Goal: Information Seeking & Learning: Check status

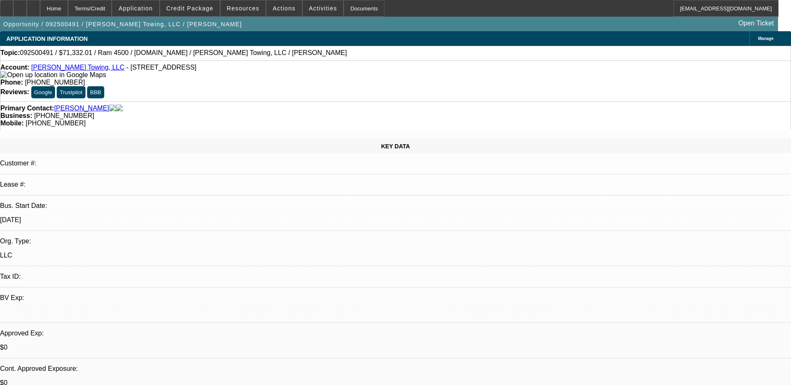
select select "0"
select select "2"
select select "0"
select select "6"
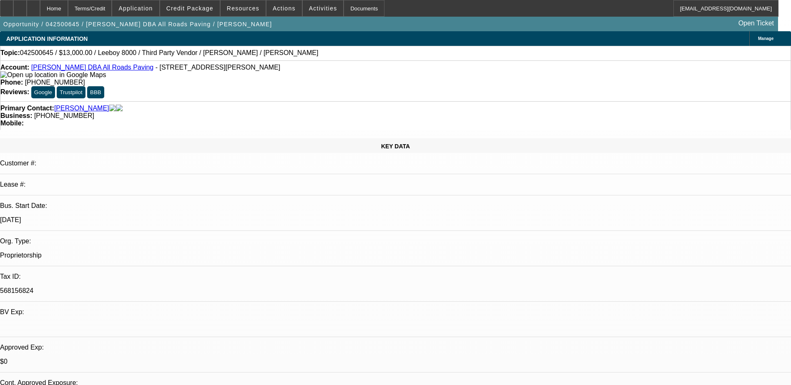
select select "0"
select select "3"
select select "0.1"
select select "5"
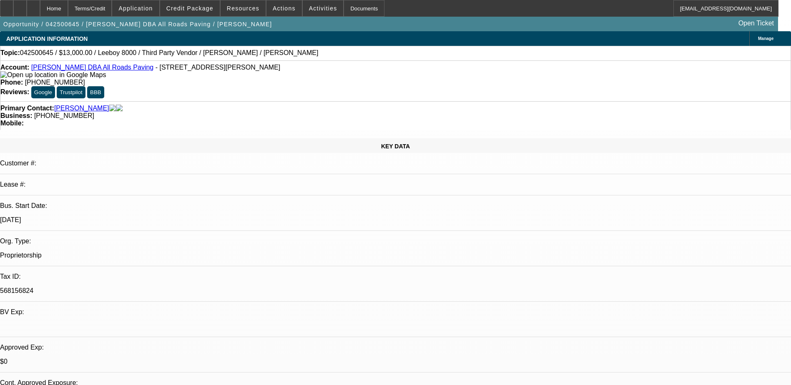
select select "0"
select select "3"
select select "0.1"
select select "5"
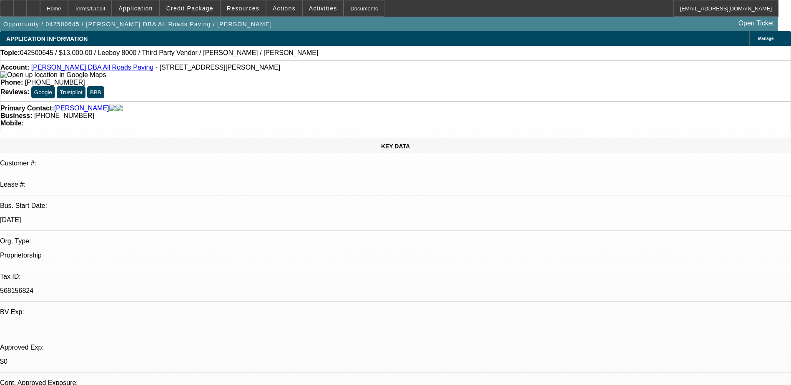
select select "0"
select select "3"
select select "0.1"
select select "5"
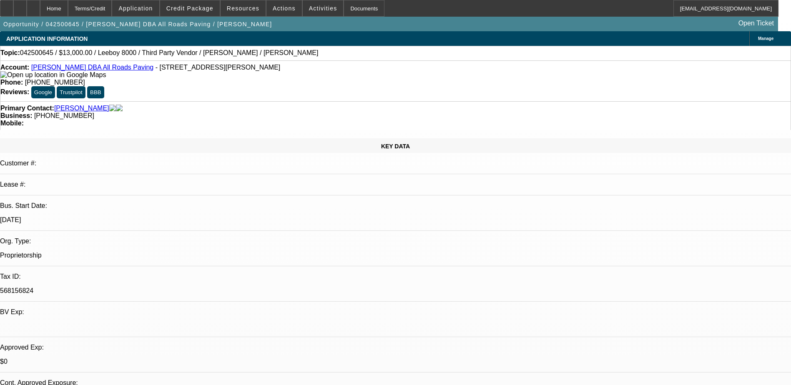
select select "0"
select select "3"
select select "0.1"
select select "5"
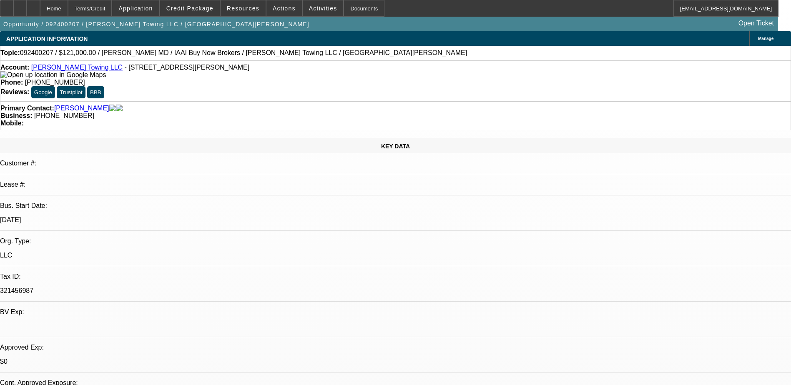
select select "0"
select select "1"
select select "2"
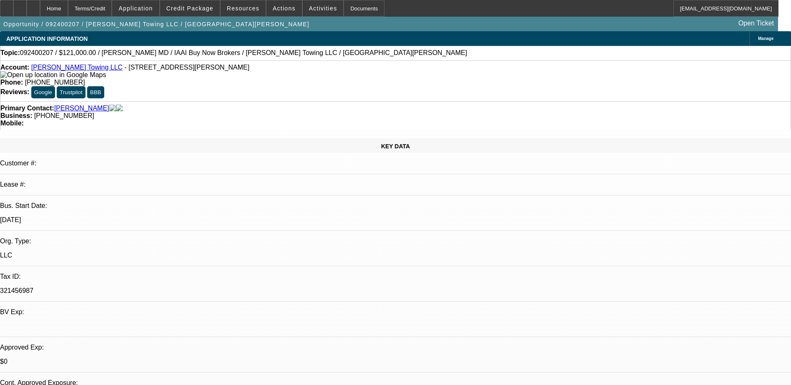
select select "6"
click at [75, 71] on link "Sinsley Towing LLC" at bounding box center [76, 67] width 91 height 7
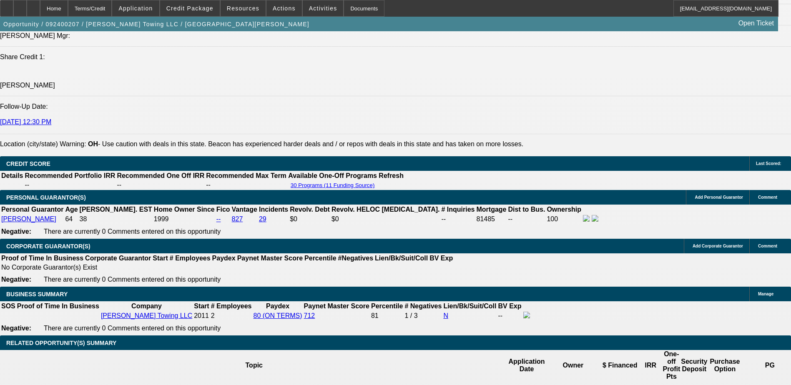
scroll to position [161, 0]
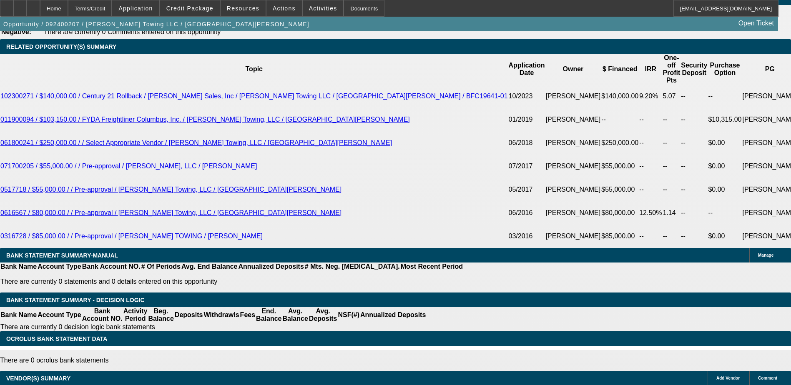
scroll to position [1477, 0]
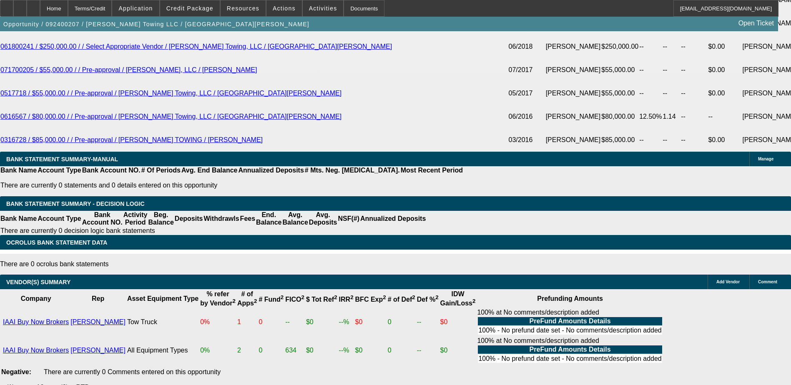
drag, startPoint x: 587, startPoint y: 359, endPoint x: 629, endPoint y: 402, distance: 59.9
drag, startPoint x: 629, startPoint y: 402, endPoint x: 694, endPoint y: 346, distance: 84.9
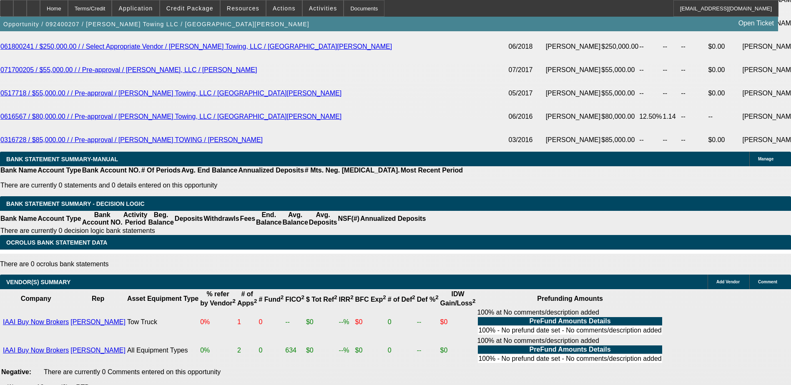
drag, startPoint x: 731, startPoint y: 381, endPoint x: 748, endPoint y: 382, distance: 16.3
drag, startPoint x: 742, startPoint y: 383, endPoint x: 758, endPoint y: 385, distance: 16.4
drag, startPoint x: 758, startPoint y: 385, endPoint x: 742, endPoint y: 351, distance: 37.9
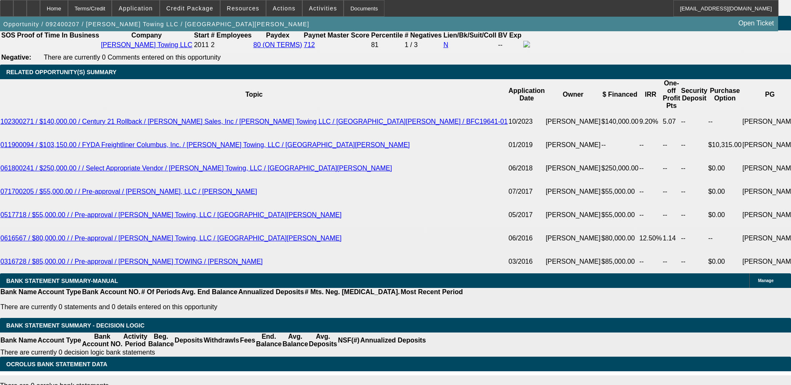
scroll to position [1352, 0]
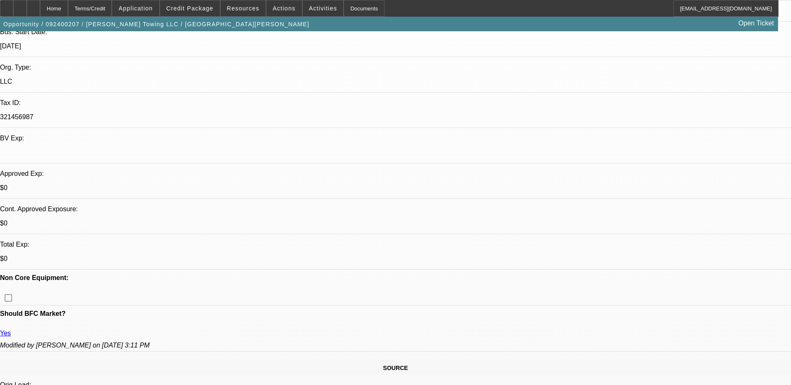
scroll to position [59, 0]
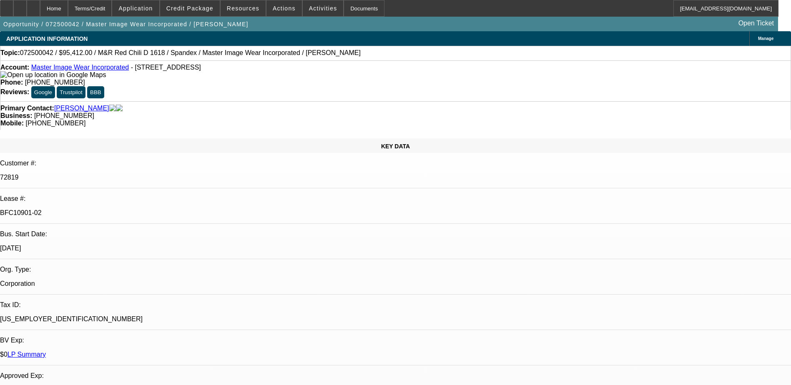
select select "0"
select select "0.1"
select select "4"
select select "0"
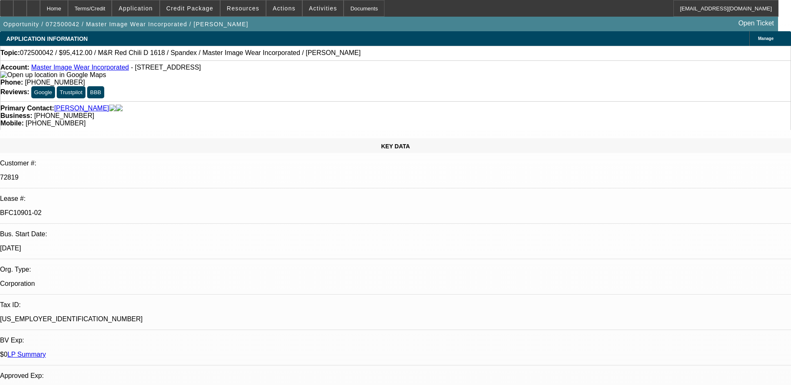
select select "0"
select select "0.1"
select select "4"
select select "0"
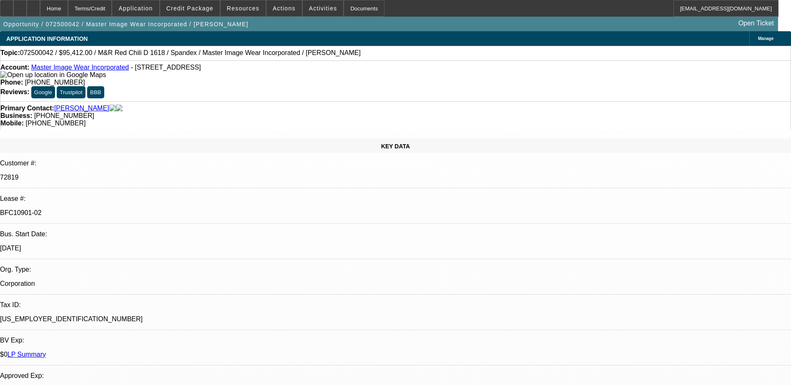
select select "3"
select select "0.1"
select select "4"
select select "0"
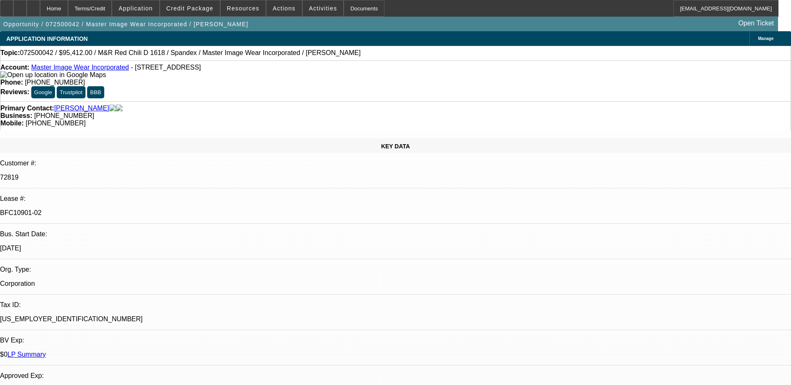
select select "3"
select select "0.1"
select select "4"
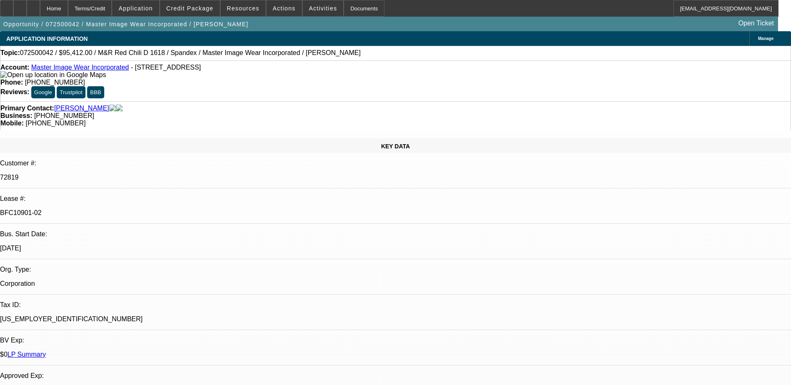
scroll to position [42, 0]
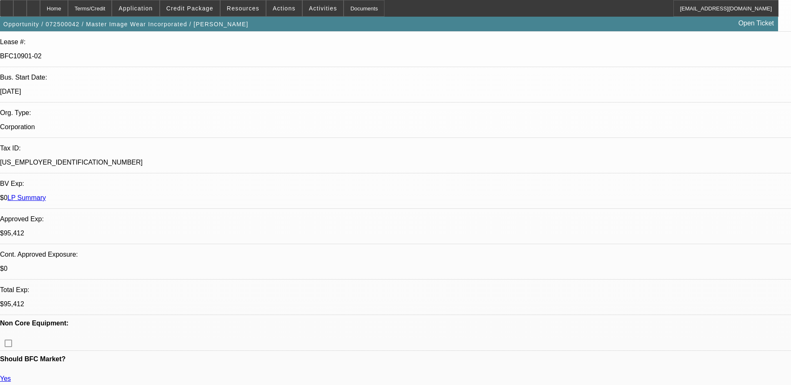
scroll to position [83, 0]
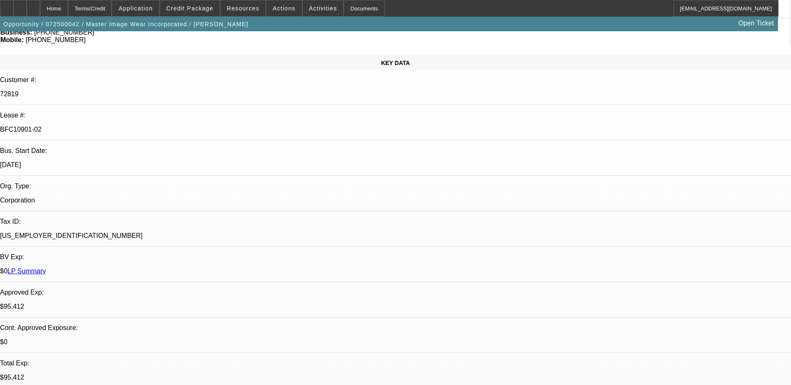
scroll to position [208, 0]
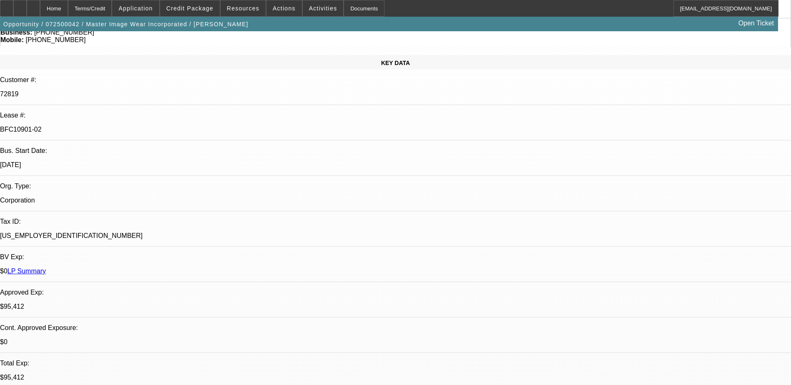
scroll to position [208, 0]
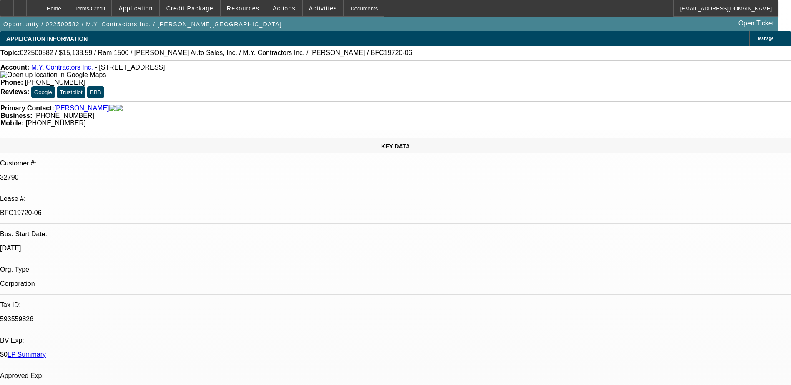
select select "0"
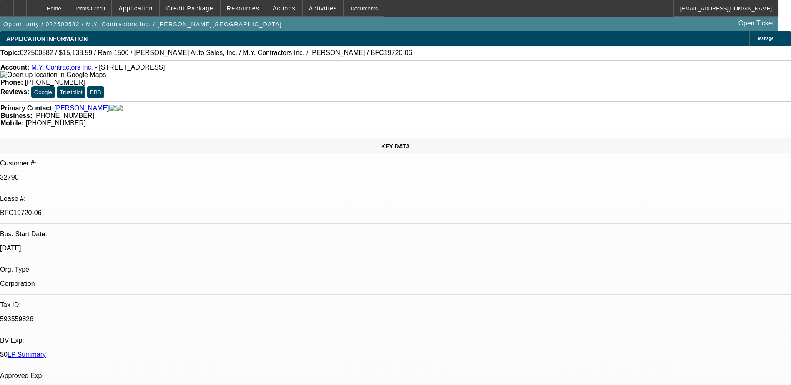
select select "0"
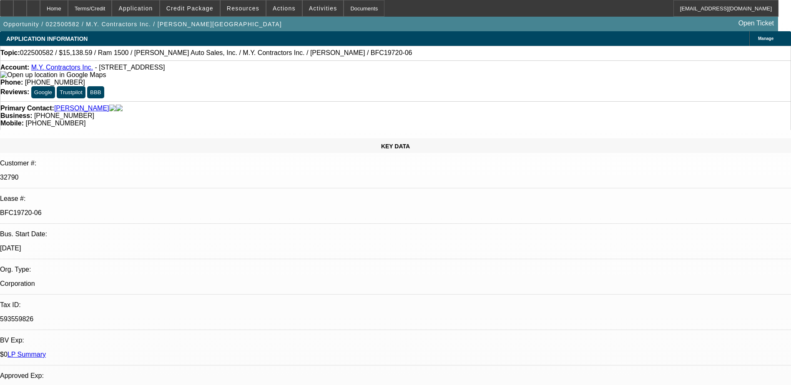
select select "0"
select select "1"
select select "3"
select select "6"
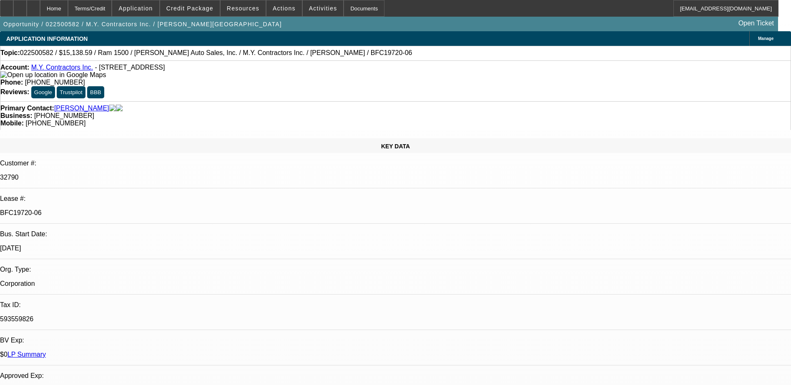
select select "1"
select select "3"
select select "6"
select select "1"
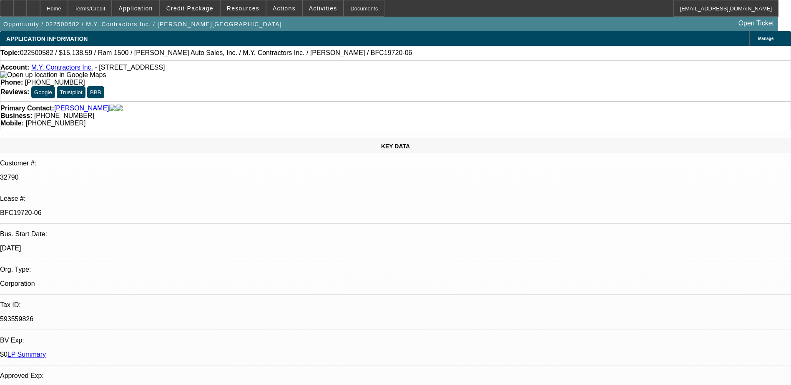
select select "6"
select select "1"
select select "6"
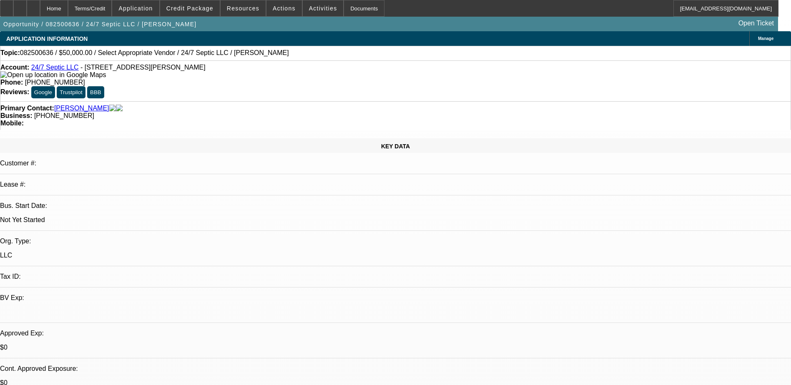
select select "0"
select select "2"
select select "0.1"
select select "1"
select select "2"
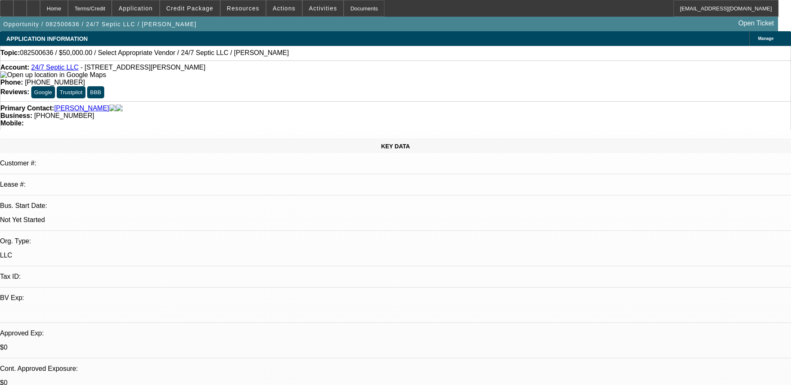
select select "4"
drag, startPoint x: 348, startPoint y: 90, endPoint x: 299, endPoint y: 98, distance: 49.9
click at [299, 101] on div "Primary Contact: [PERSON_NAME] Business: [PHONE_NUMBER] Mobile:" at bounding box center [395, 115] width 791 height 29
click at [297, 101] on div "Primary Contact: [PERSON_NAME] Business: [PHONE_NUMBER] Mobile:" at bounding box center [395, 115] width 791 height 29
drag, startPoint x: 297, startPoint y: 95, endPoint x: 338, endPoint y: 94, distance: 40.5
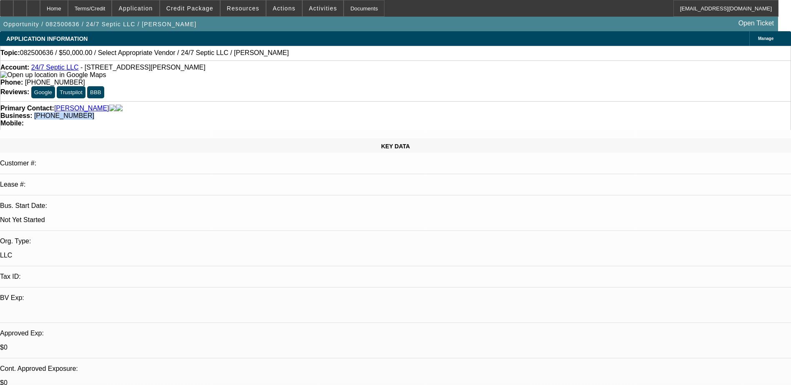
click at [338, 112] on div "Business: [PHONE_NUMBER]" at bounding box center [395, 116] width 790 height 8
copy span "[PHONE_NUMBER]"
click at [319, 101] on div "Primary Contact: [PERSON_NAME] Business: [PHONE_NUMBER] Mobile:" at bounding box center [395, 115] width 791 height 29
click at [208, 10] on span "Credit Package" at bounding box center [189, 8] width 47 height 7
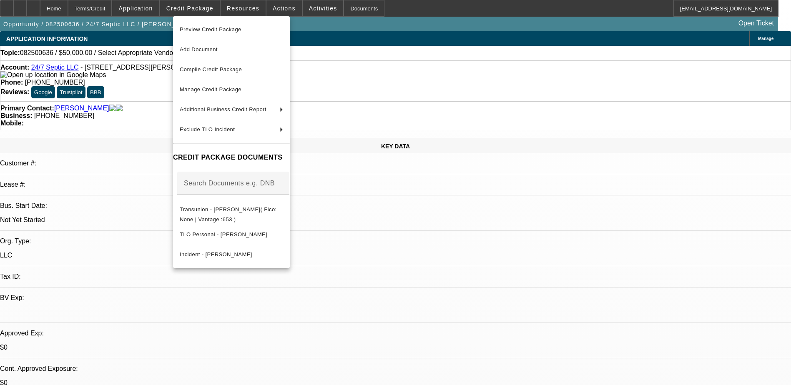
click at [414, 252] on div at bounding box center [395, 192] width 791 height 385
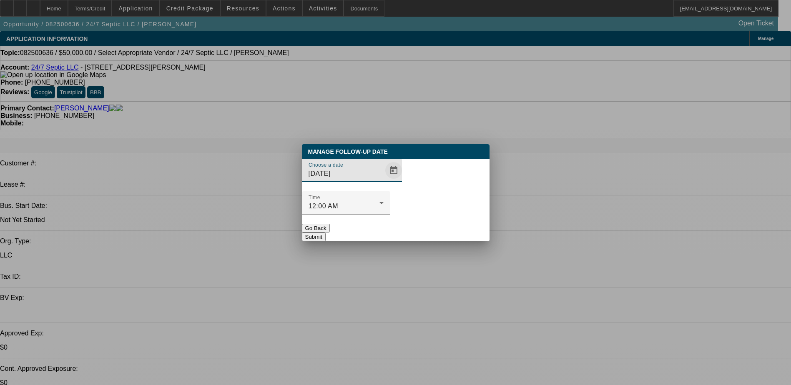
click at [384, 181] on span "Open calendar" at bounding box center [394, 171] width 20 height 20
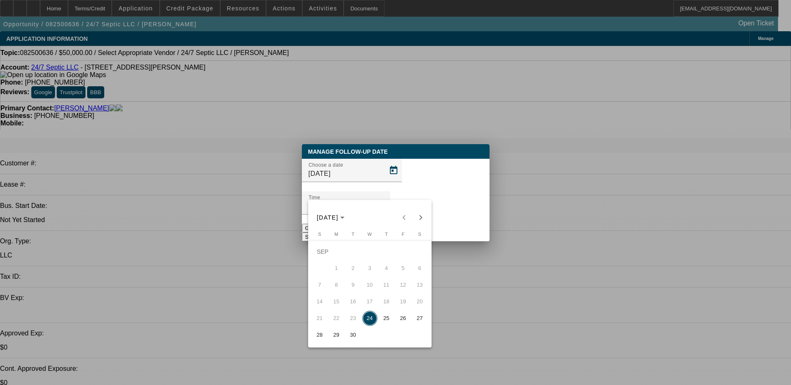
click at [354, 342] on span "30" at bounding box center [353, 335] width 15 height 15
type input "[DATE]"
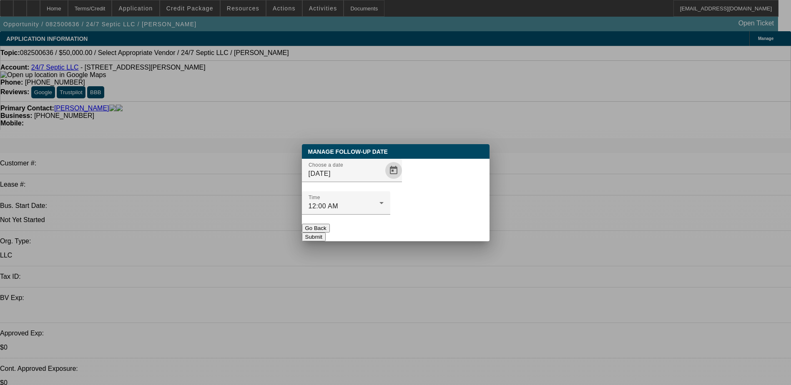
click at [326, 233] on button "Submit" at bounding box center [314, 237] width 24 height 9
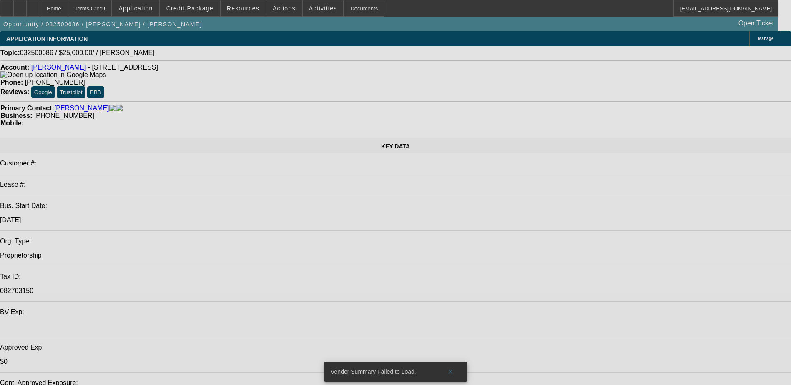
select select "0"
select select "2"
select select "0.1"
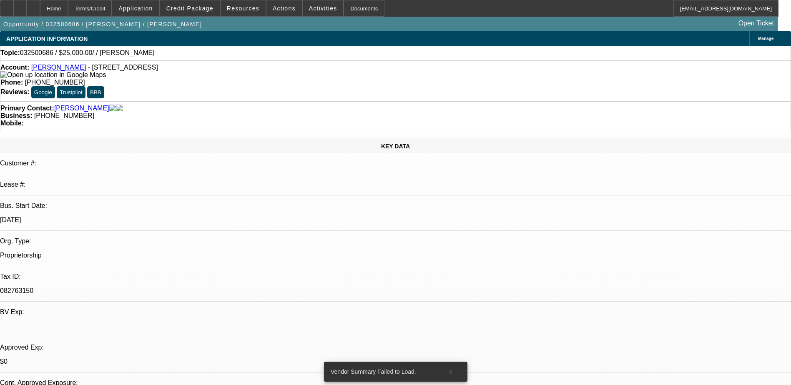
select select "1"
select select "2"
select select "4"
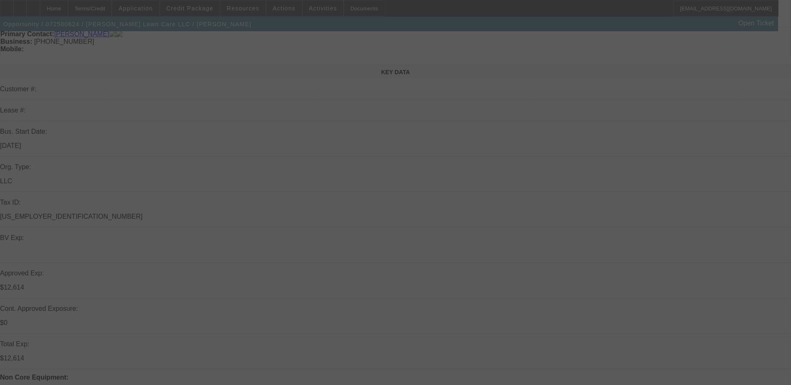
scroll to position [292, 0]
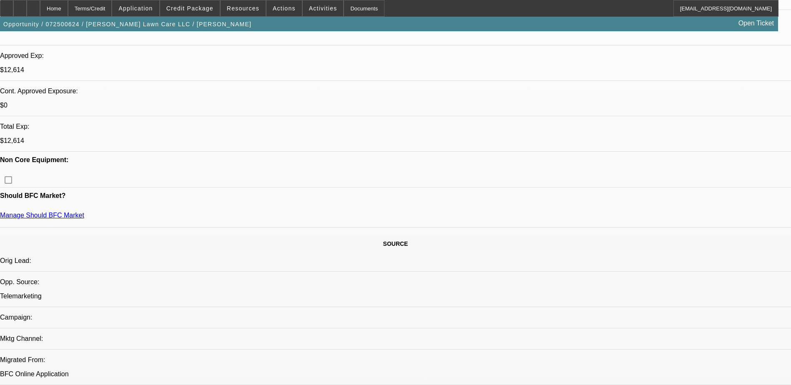
select select "0"
select select "0.1"
select select "0"
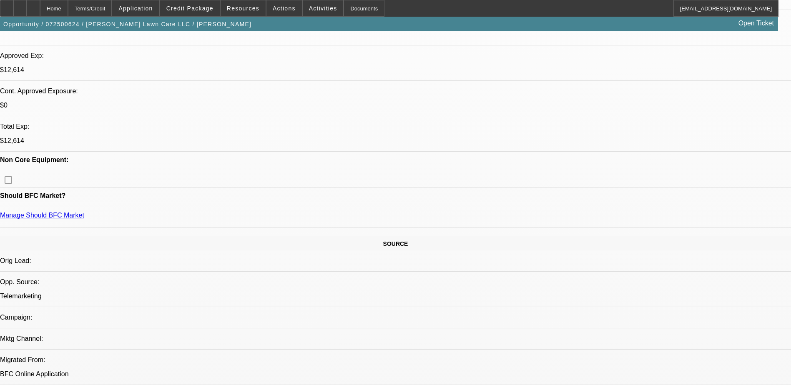
select select "0.1"
select select "0"
select select "2"
select select "0.15"
select select "0.2"
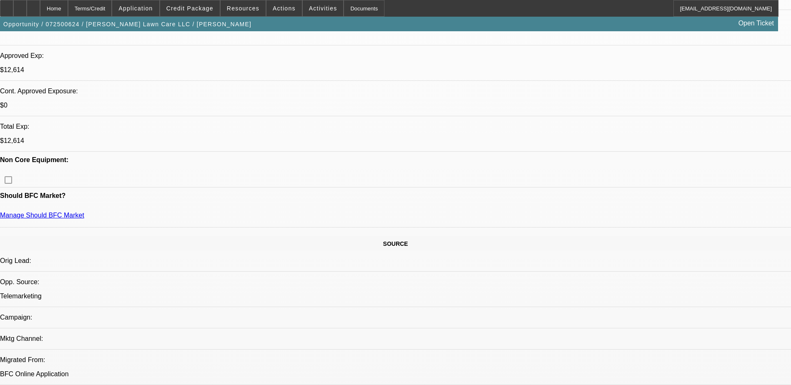
select select "2"
select select "0"
select select "1"
select select "4"
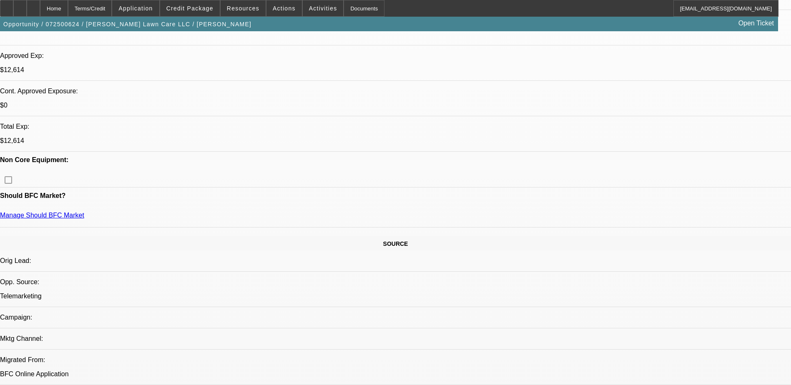
select select "1"
select select "4"
select select "1"
select select "2"
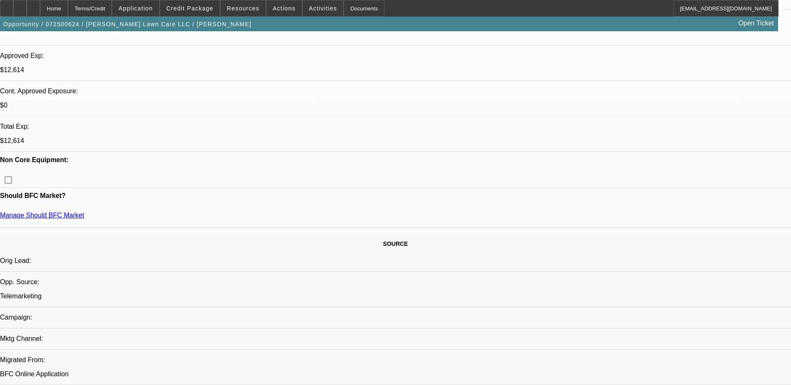
select select "16"
select select "1"
select select "2"
select select "6"
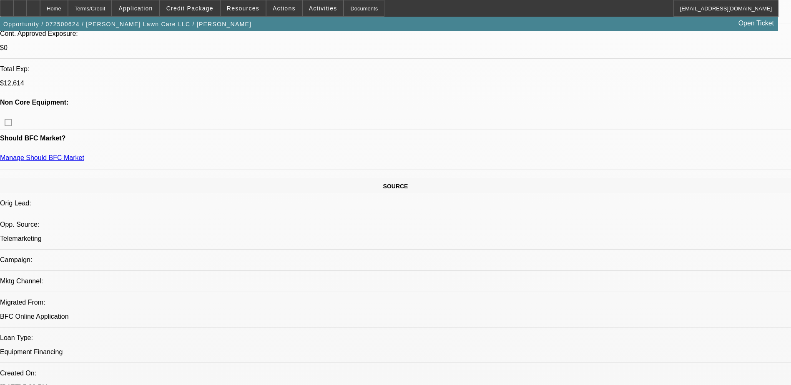
scroll to position [339, 0]
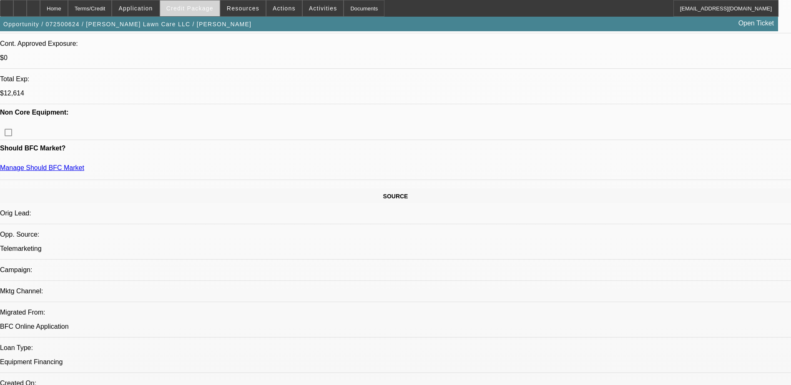
click at [201, 8] on span "Credit Package" at bounding box center [189, 8] width 47 height 7
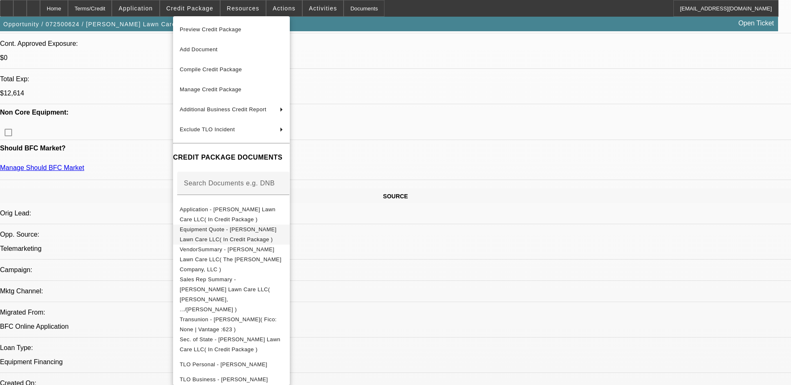
click at [279, 226] on span "Equipment Quote - Lammon Lawn Care LLC( In Credit Package )" at bounding box center [231, 235] width 103 height 20
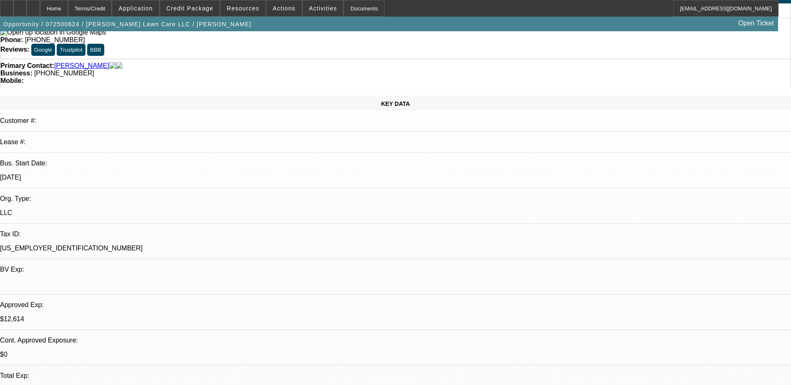
scroll to position [0, 0]
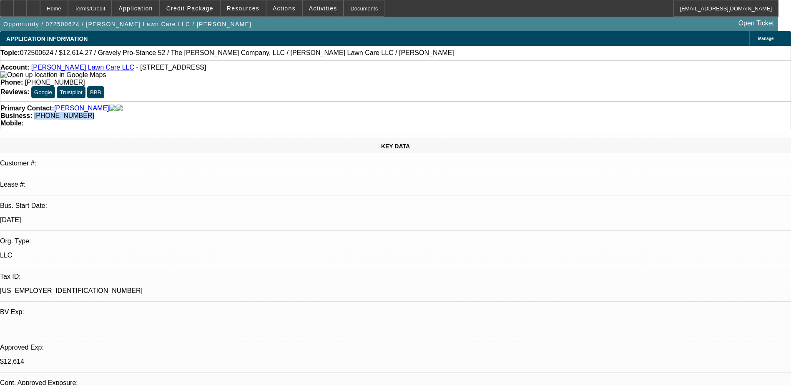
drag, startPoint x: 354, startPoint y: 87, endPoint x: 298, endPoint y: 95, distance: 56.5
click at [298, 101] on div "Primary Contact: Lammon, Joseph Business: (316) 253-2556 Mobile:" at bounding box center [395, 115] width 791 height 29
copy span "(316) 253-2556"
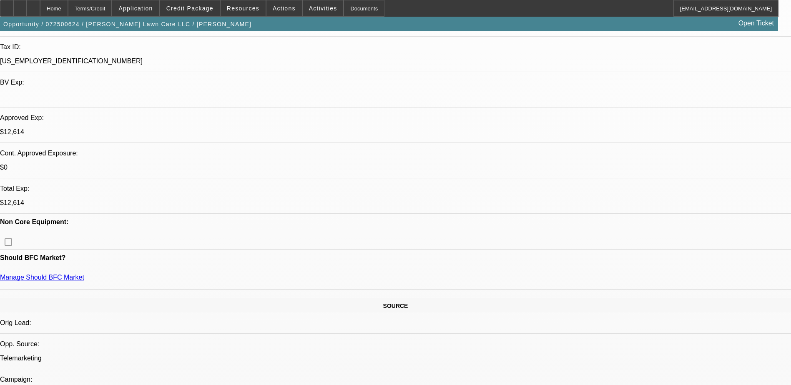
scroll to position [0, 0]
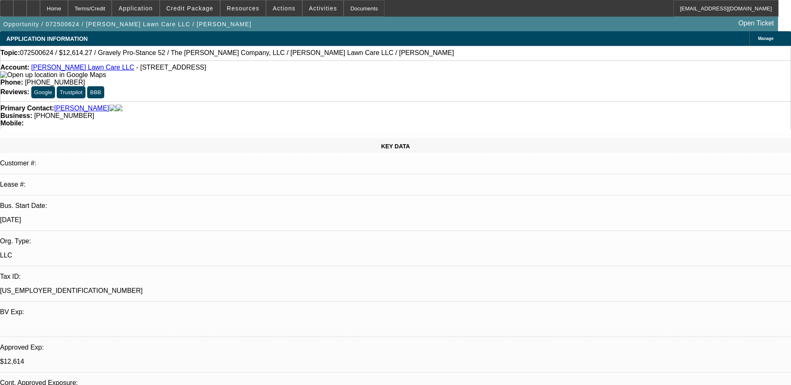
drag, startPoint x: 269, startPoint y: 191, endPoint x: 277, endPoint y: 73, distance: 119.1
click at [57, 74] on div "Account: Lammon Lawn Care LLC - 5006 S Mount Carmel St, Wichita, KS 67217" at bounding box center [395, 71] width 790 height 15
click at [58, 71] on link "Lammon Lawn Care LLC" at bounding box center [82, 67] width 103 height 7
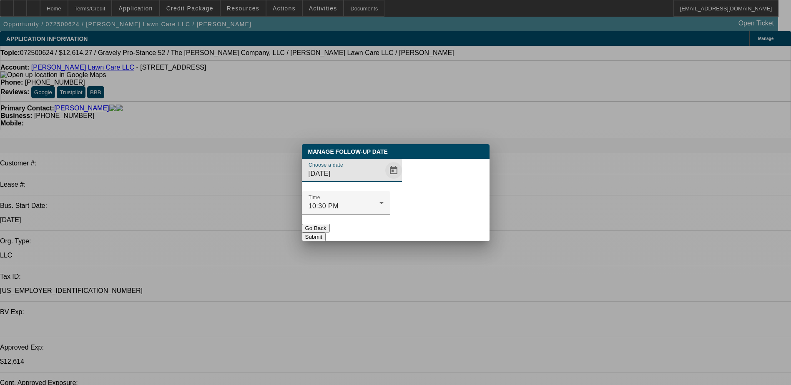
click at [384, 181] on span "Open calendar" at bounding box center [394, 171] width 20 height 20
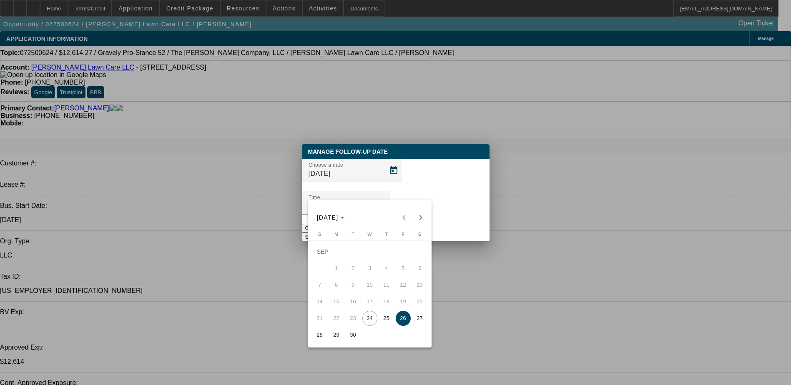
click at [342, 336] on span "29" at bounding box center [336, 335] width 15 height 15
type input "9/29/2025"
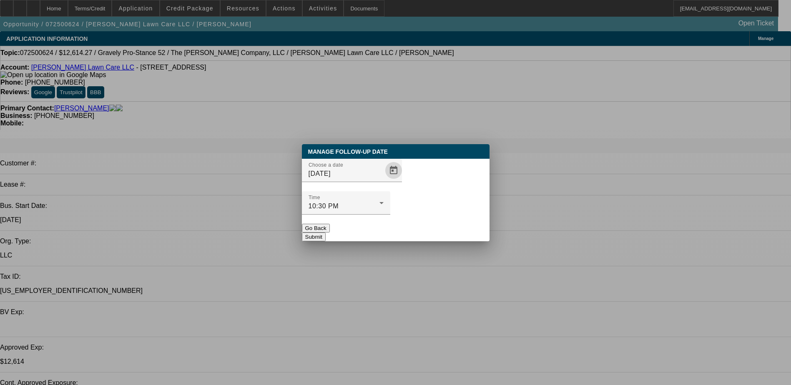
click at [326, 233] on button "Submit" at bounding box center [314, 237] width 24 height 9
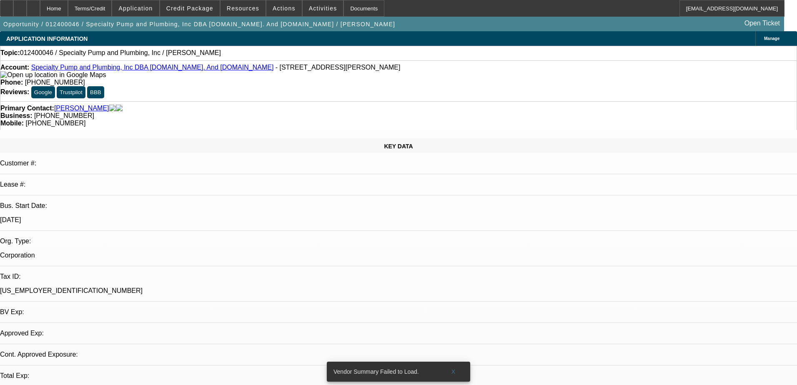
select select "0"
select select "2"
select select "0.1"
select select "4"
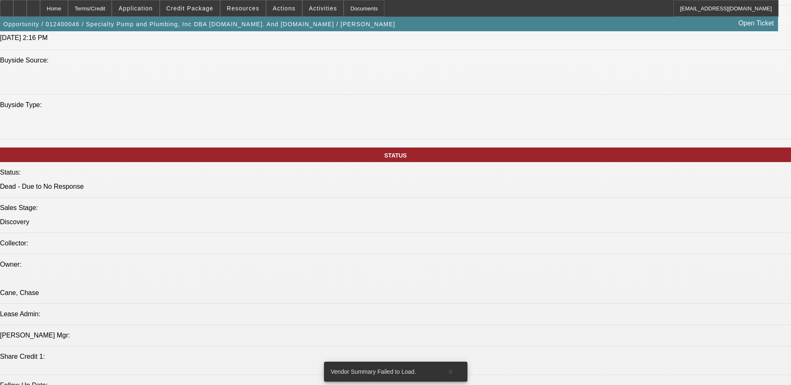
scroll to position [1042, 0]
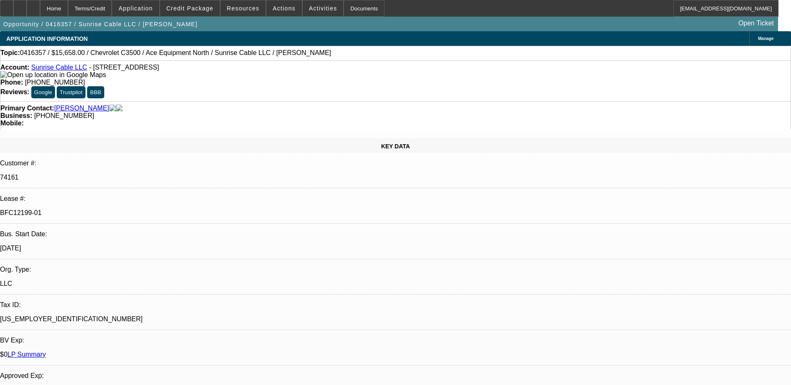
select select "0"
select select "0.1"
select select "0"
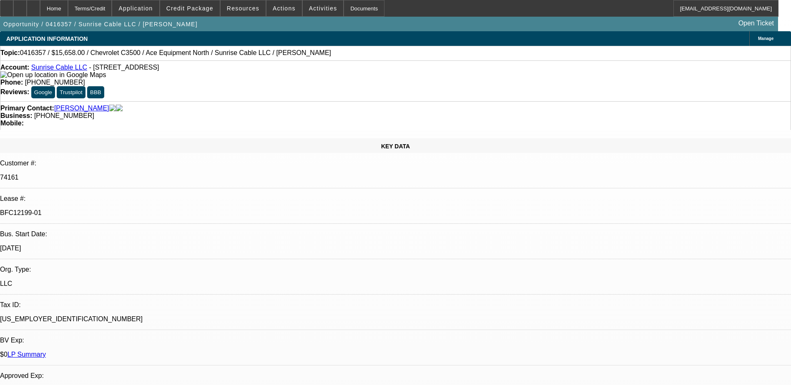
select select "0.1"
select select "0"
select select "2"
select select "0.1"
select select "0"
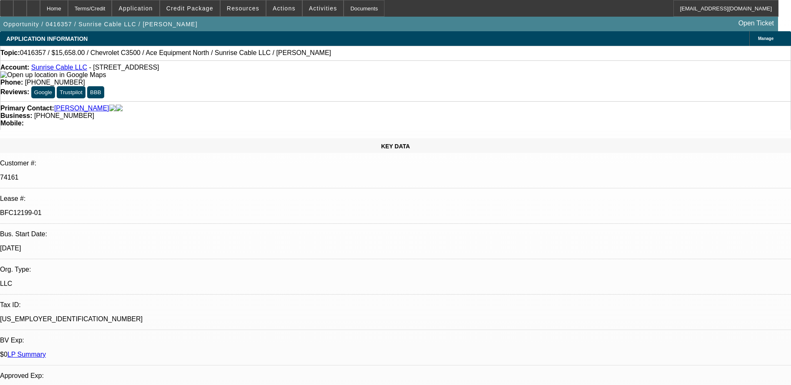
select select "2"
select select "0.1"
select select "1"
select select "2"
select select "4"
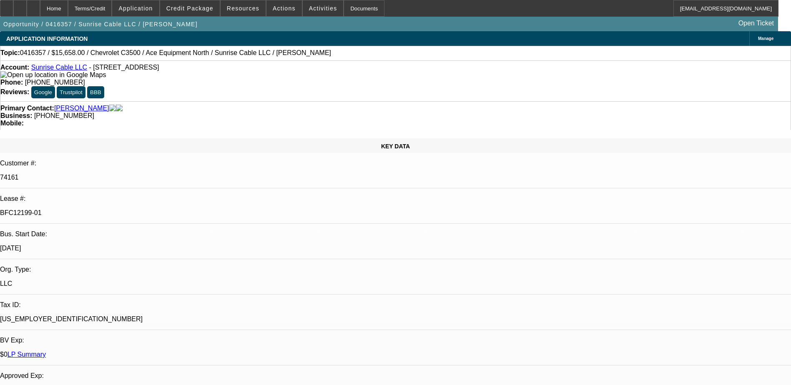
select select "1"
select select "2"
select select "4"
select select "1"
select select "2"
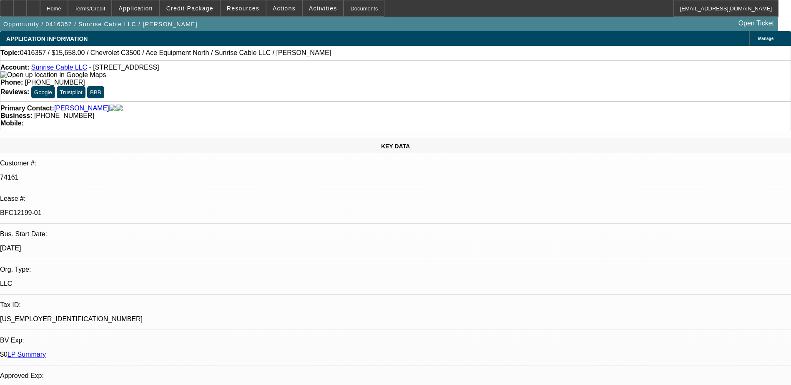
select select "4"
select select "1"
select select "2"
select select "4"
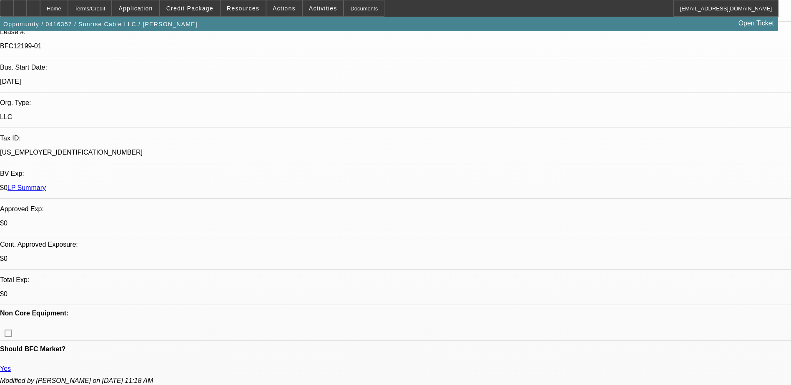
scroll to position [42, 0]
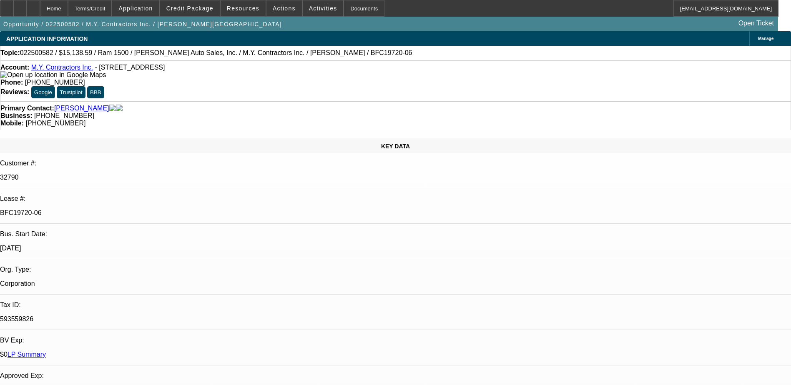
select select "0"
select select "3"
select select "0"
select select "6"
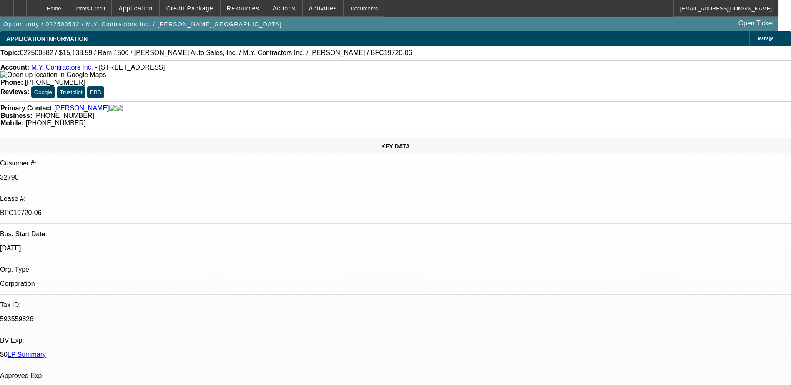
select select "0"
select select "3"
select select "0"
select select "6"
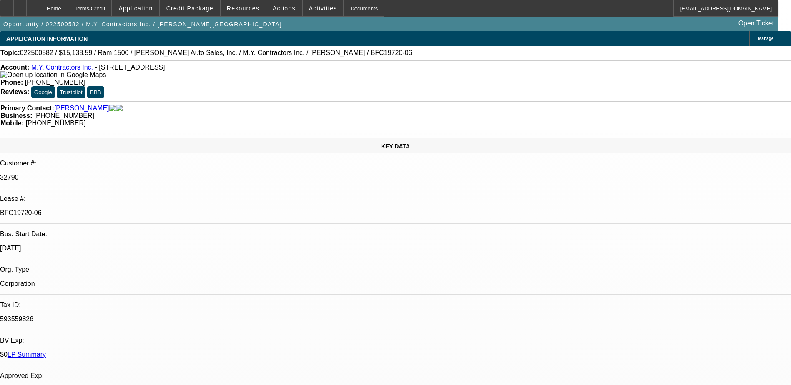
select select "0"
select select "6"
select select "0"
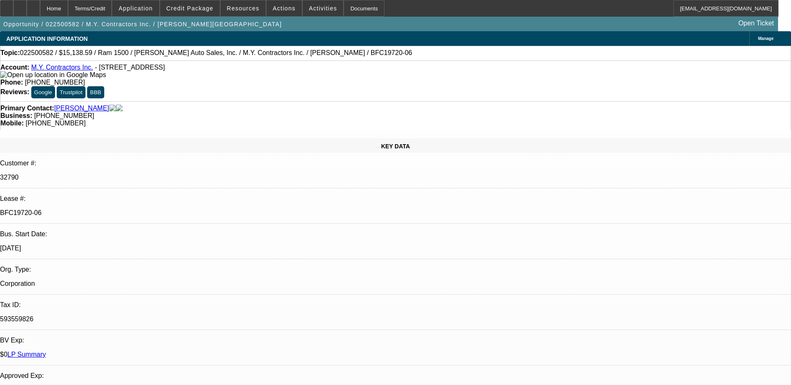
select select "0"
select select "6"
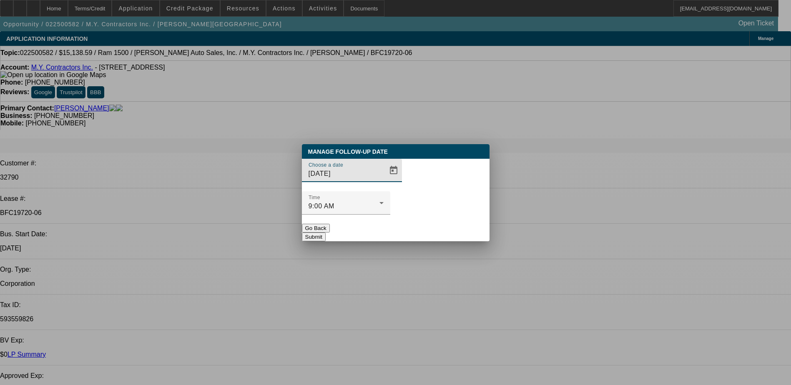
click at [396, 193] on div at bounding box center [396, 193] width 0 height 0
click at [384, 181] on span "Open calendar" at bounding box center [394, 171] width 20 height 20
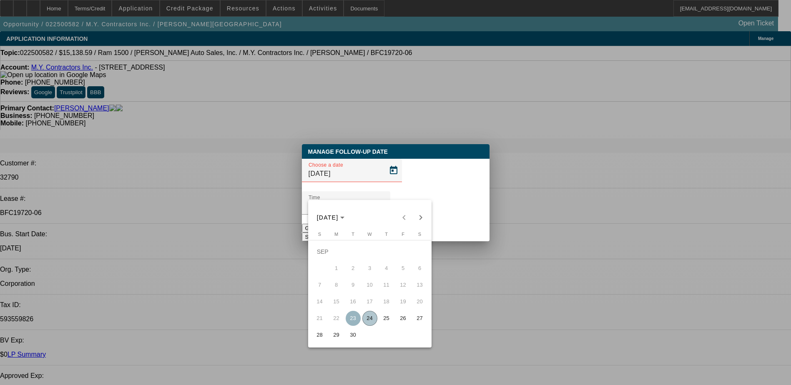
click at [389, 316] on span "25" at bounding box center [386, 318] width 15 height 15
type input "9/25/2025"
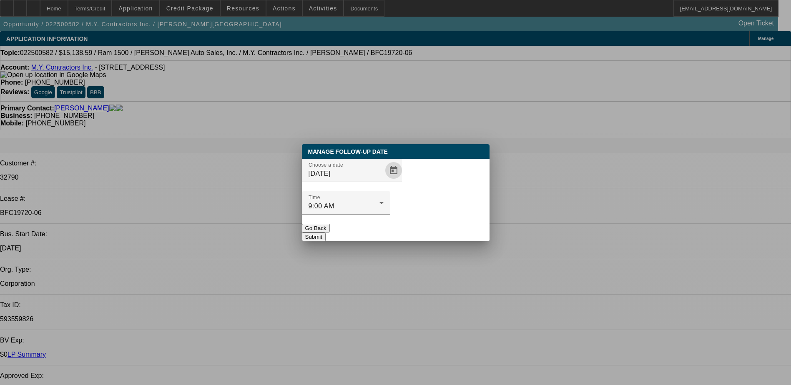
click at [326, 233] on button "Submit" at bounding box center [314, 237] width 24 height 9
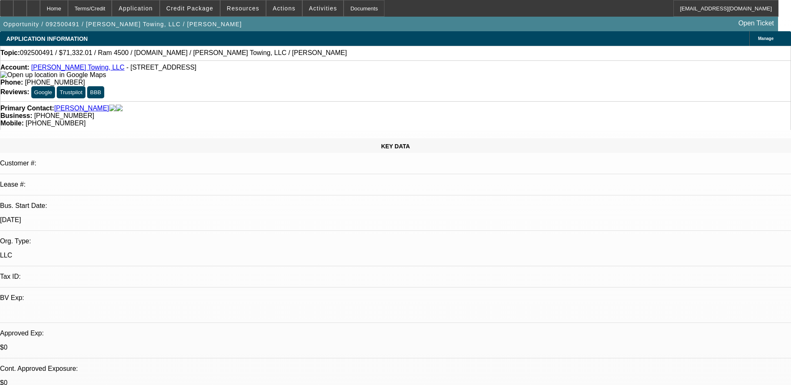
select select "0"
select select "2"
select select "0"
select select "6"
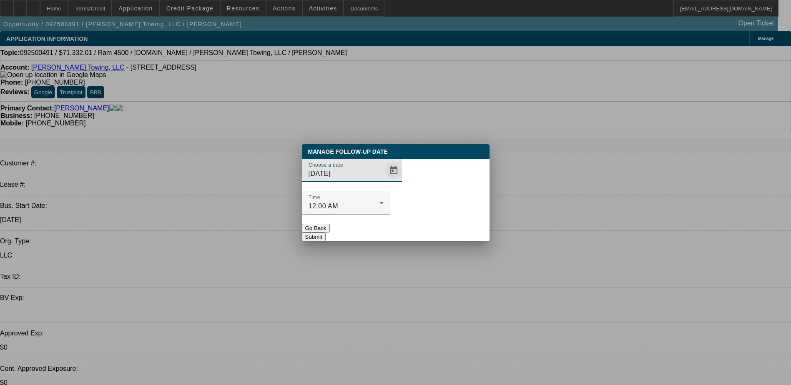
click at [384, 181] on span "Open calendar" at bounding box center [394, 171] width 20 height 20
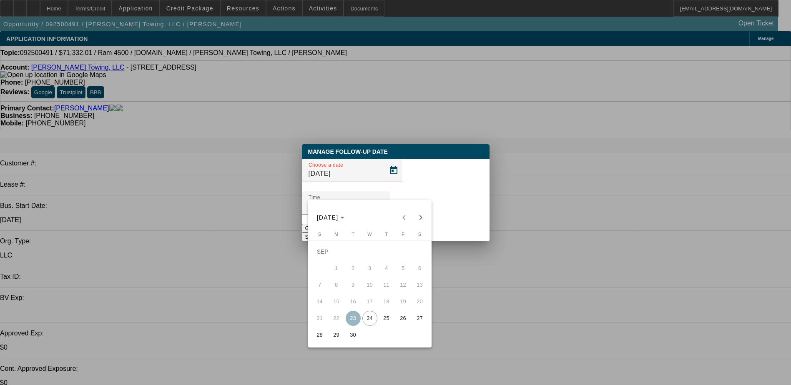
click at [385, 321] on span "25" at bounding box center [386, 318] width 15 height 15
type input "9/25/2025"
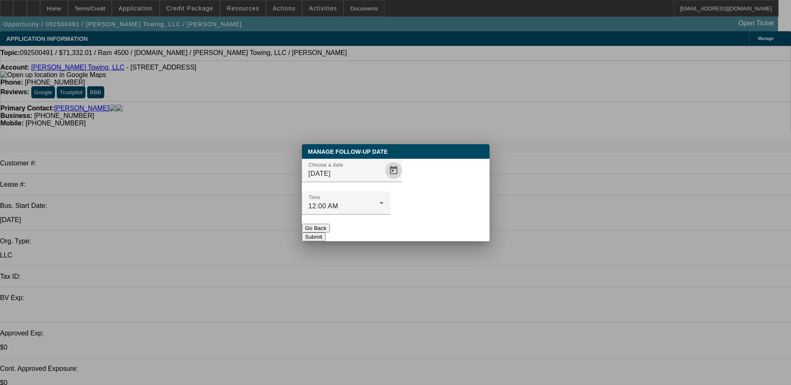
click at [326, 233] on button "Submit" at bounding box center [314, 237] width 24 height 9
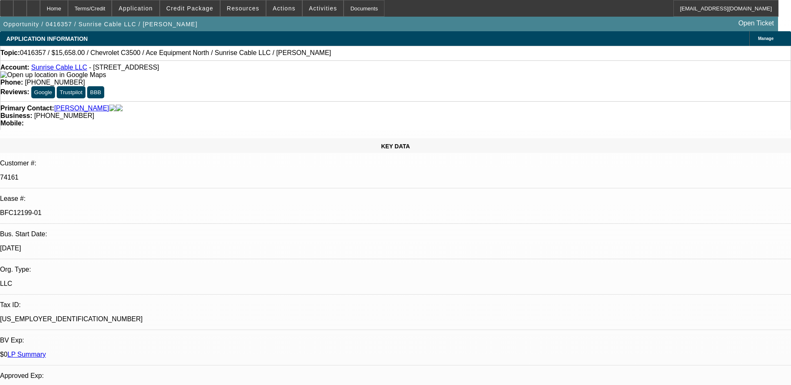
select select "0"
select select "2"
select select "0.1"
select select "4"
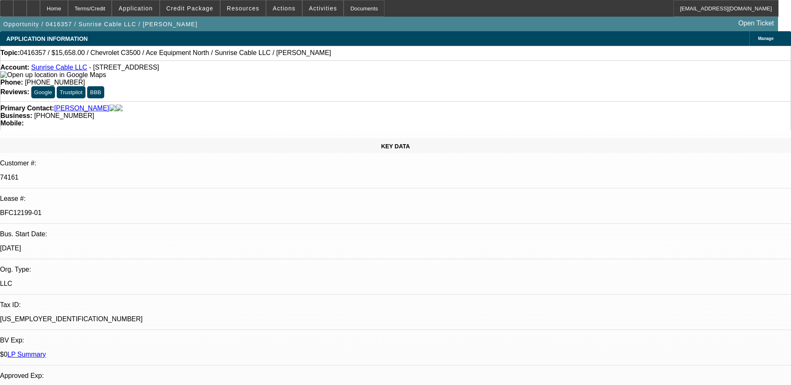
select select "0"
select select "2"
select select "0.1"
select select "4"
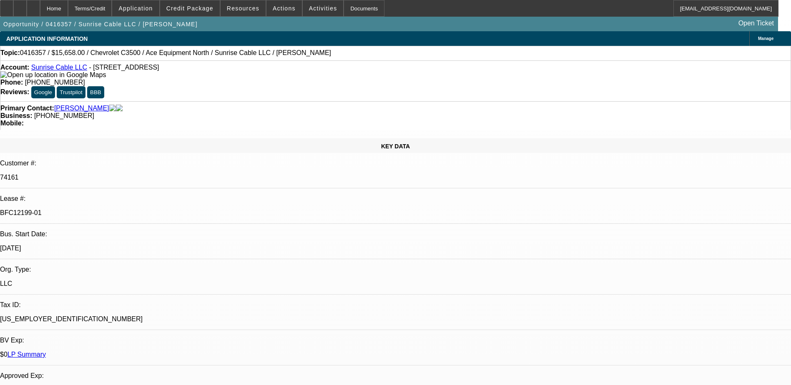
select select "0"
select select "2"
select select "0.1"
select select "4"
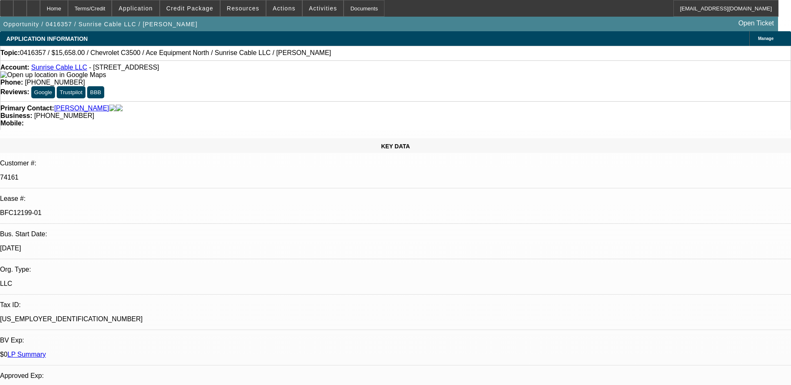
select select "0"
select select "2"
select select "0.1"
select select "4"
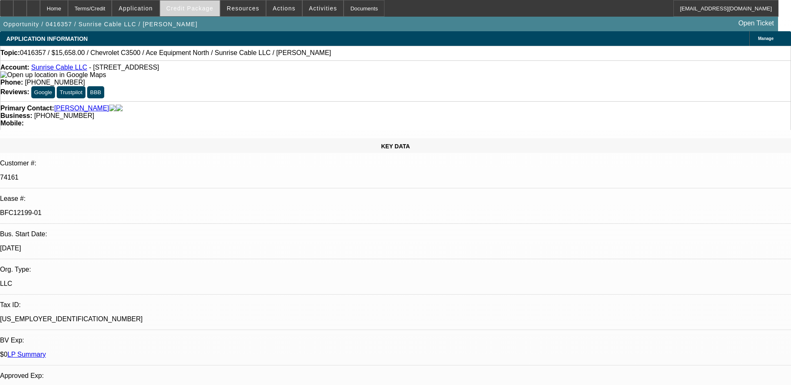
click at [203, 13] on span at bounding box center [190, 8] width 60 height 20
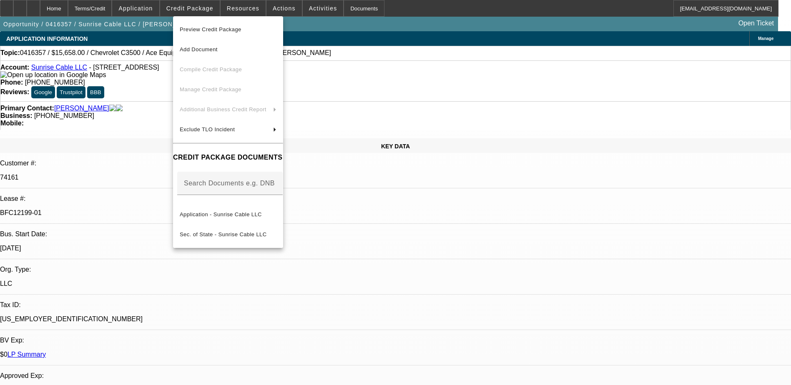
click at [239, 268] on div at bounding box center [395, 192] width 791 height 385
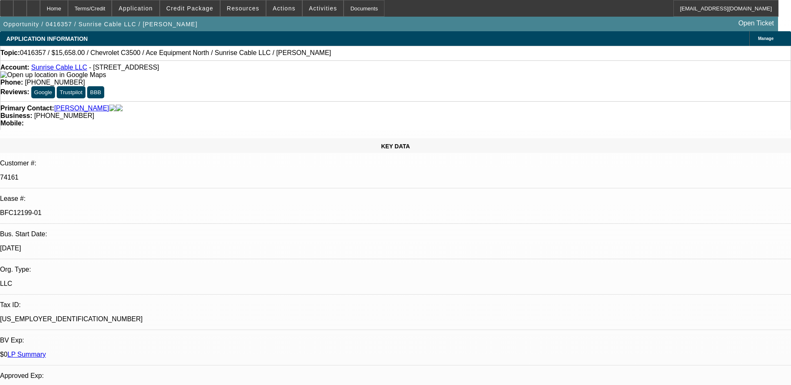
click at [60, 68] on link "Sunrise Cable LLC" at bounding box center [59, 67] width 56 height 7
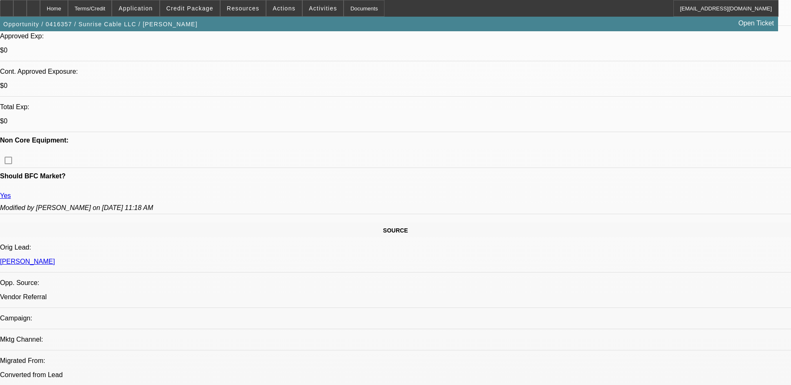
scroll to position [250, 0]
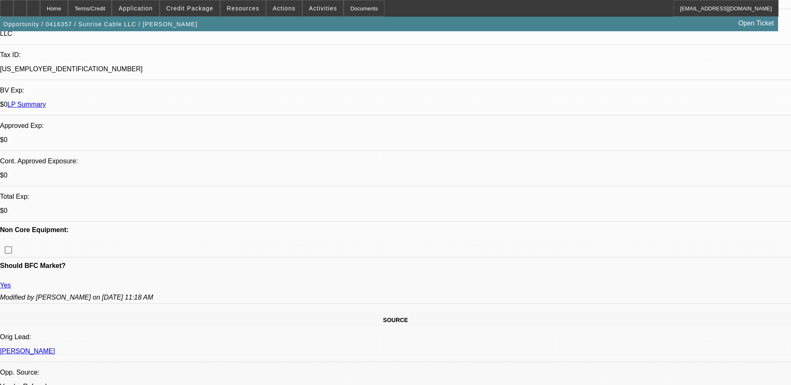
click at [192, 20] on div "Opportunity / 0416357 / Sunrise Cable LLC / [PERSON_NAME] Open Ticket" at bounding box center [389, 24] width 778 height 15
click at [194, 14] on span at bounding box center [190, 8] width 60 height 20
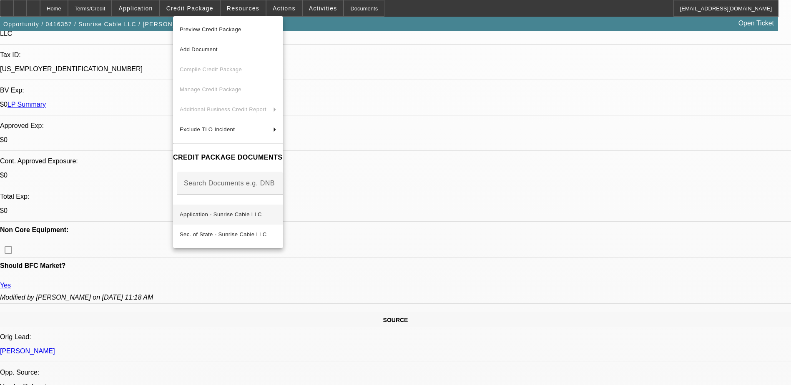
click at [241, 210] on span "Application - Sunrise Cable LLC" at bounding box center [228, 215] width 97 height 10
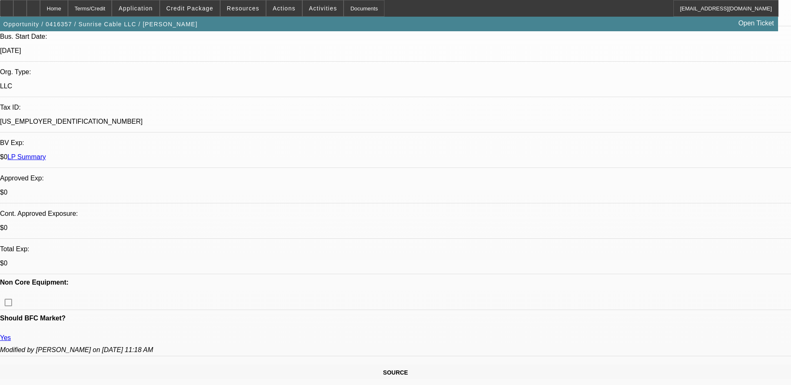
scroll to position [0, 0]
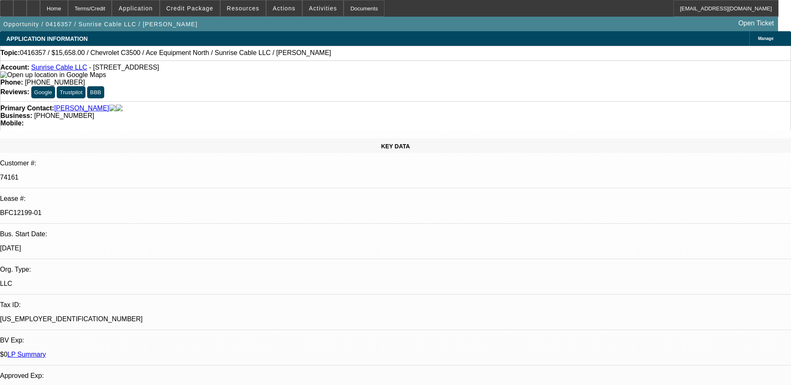
drag, startPoint x: 225, startPoint y: 183, endPoint x: 284, endPoint y: -43, distance: 233.6
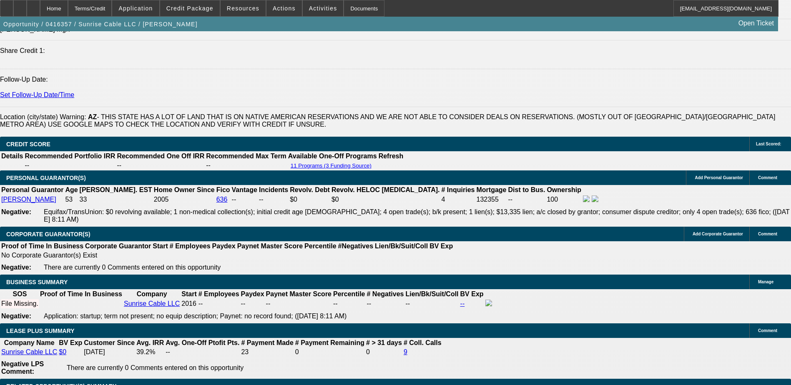
scroll to position [1029, 0]
